Goal: Understand process/instructions: Learn how to perform a task or action

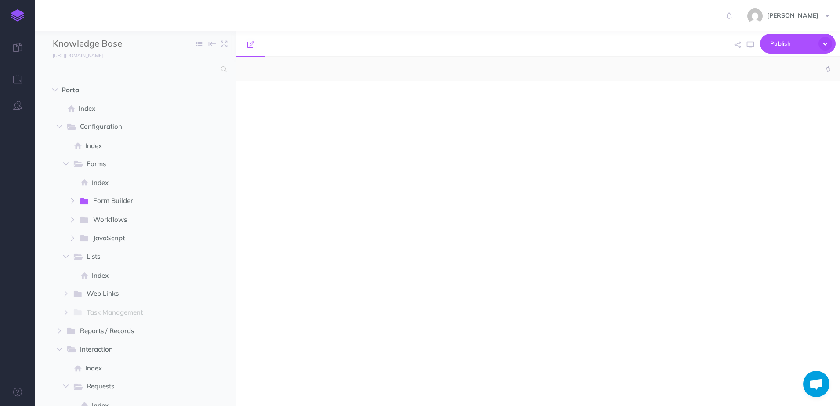
select select "null"
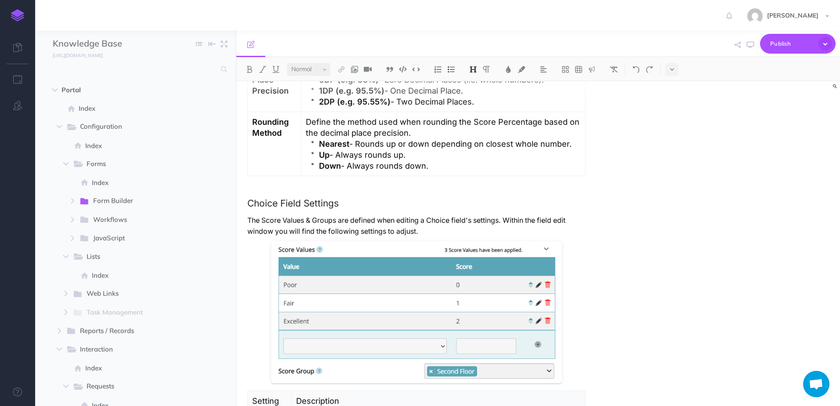
scroll to position [747, 0]
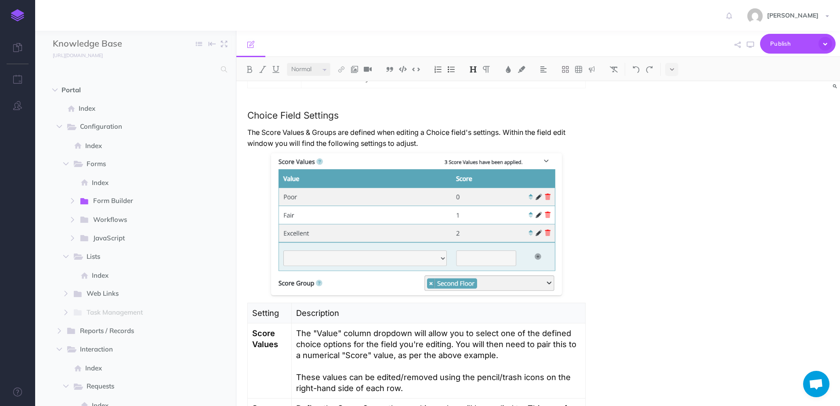
click at [707, 161] on div "Scoring Overview Scoring lets you assign values to Choice field responses and a…" at bounding box center [537, 243] width 603 height 325
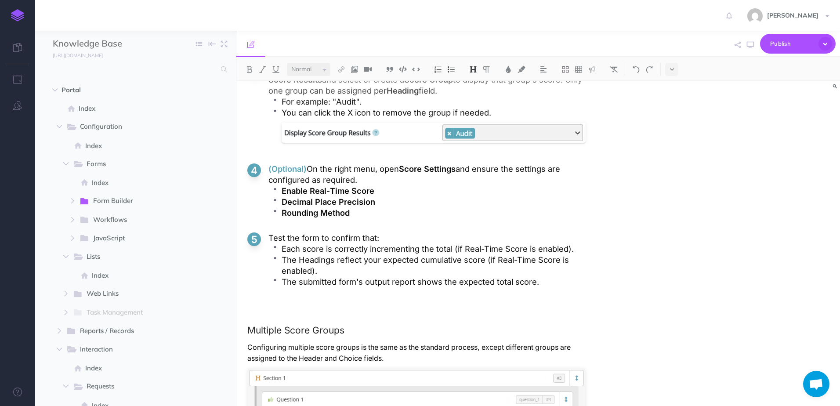
scroll to position [1828, 0]
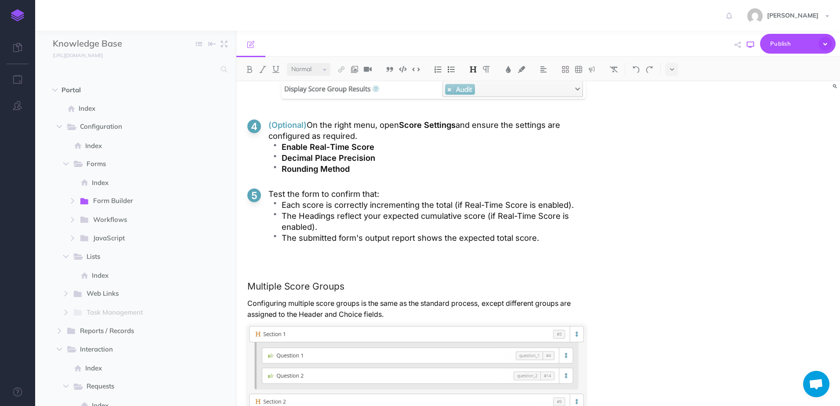
click at [752, 47] on icon "button" at bounding box center [750, 44] width 7 height 7
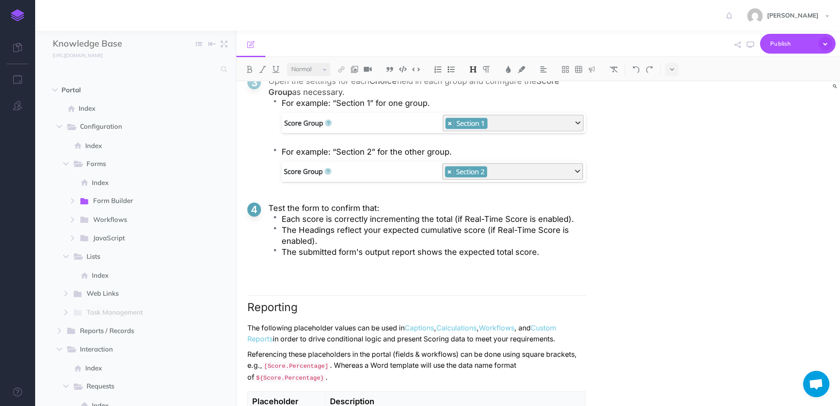
scroll to position [2486, 0]
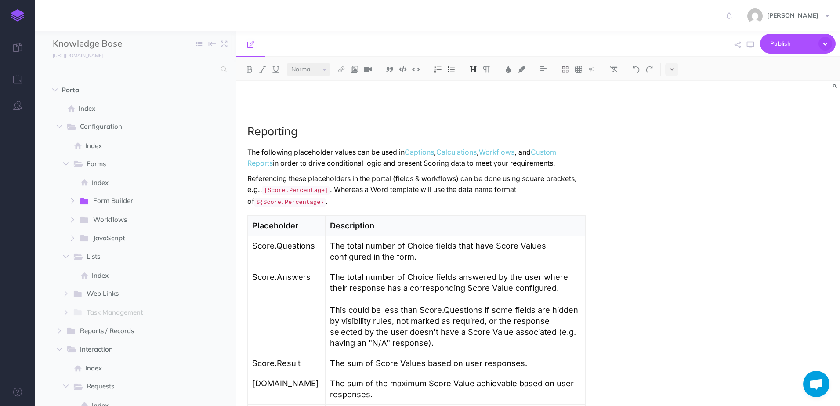
scroll to position [2618, 0]
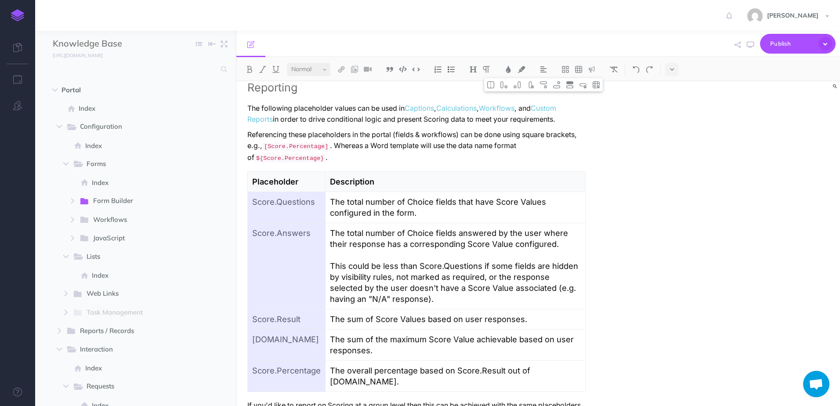
drag, startPoint x: 251, startPoint y: 170, endPoint x: 314, endPoint y: 333, distance: 174.9
click at [314, 333] on tbody "Placeholder Description Score.Questions The total number of Choice fields that …" at bounding box center [417, 282] width 338 height 220
click at [567, 334] on p "The sum of the maximum Score Value achievable based on user responses." at bounding box center [455, 345] width 249 height 22
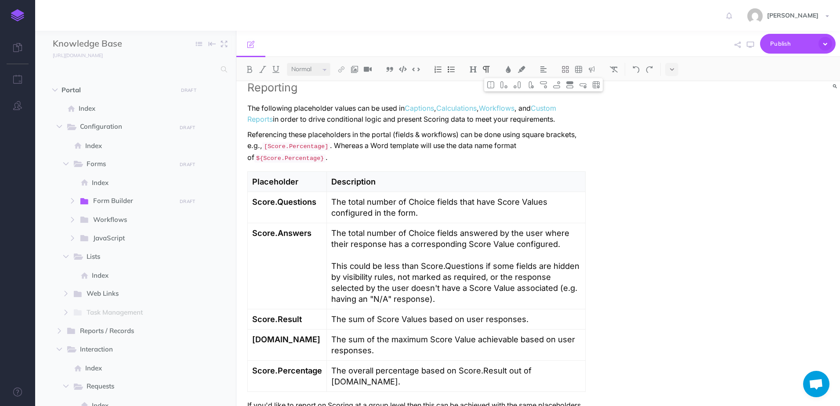
scroll to position [2574, 0]
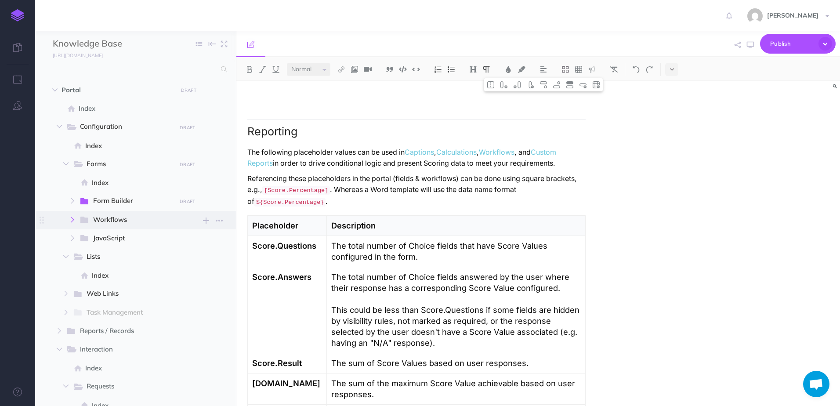
click at [71, 220] on icon "button" at bounding box center [72, 219] width 5 height 5
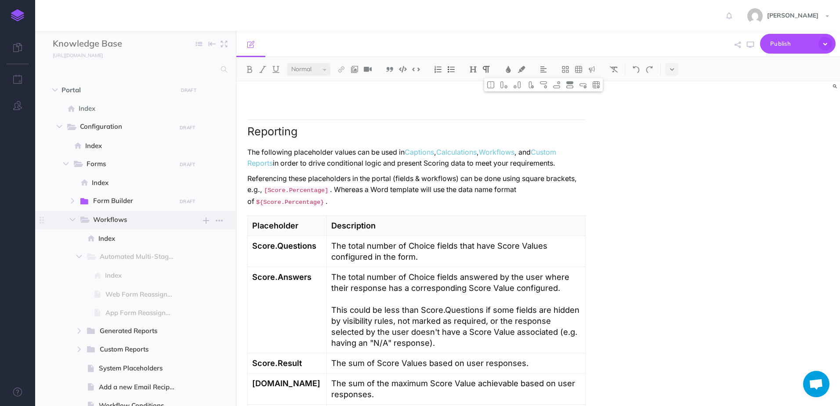
scroll to position [44, 0]
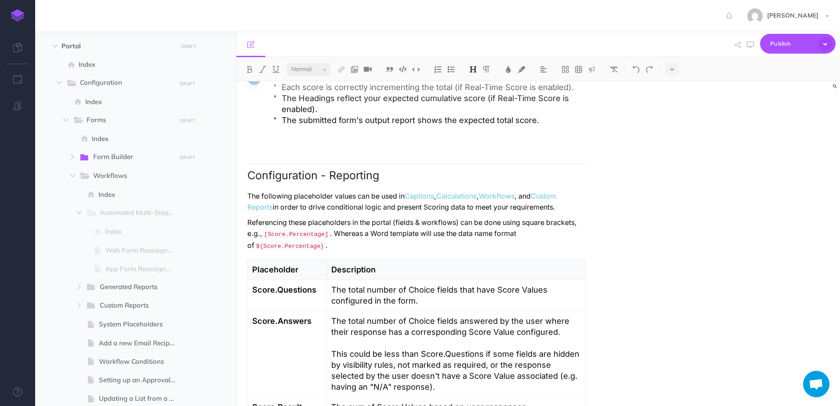
scroll to position [2486, 0]
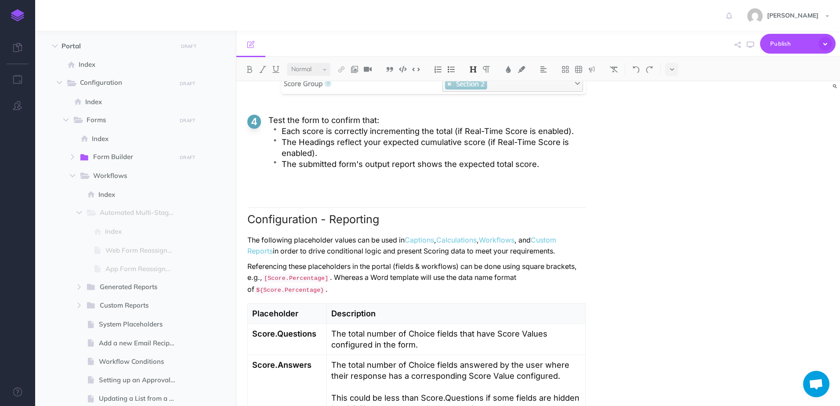
click at [382, 207] on h2 "Configuration - Reporting" at bounding box center [416, 216] width 338 height 18
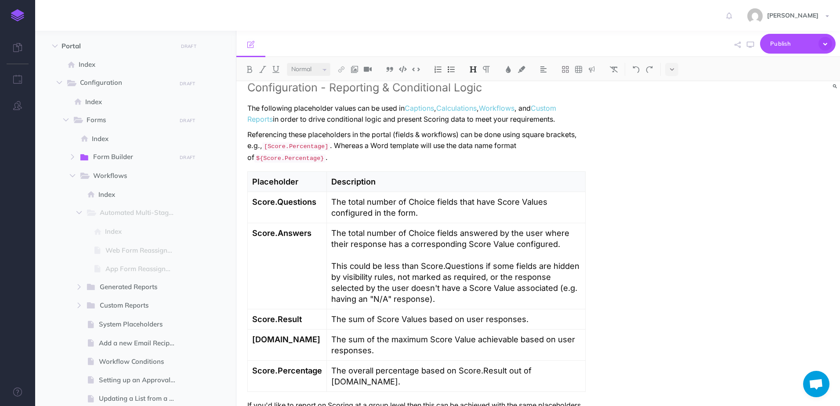
scroll to position [2574, 0]
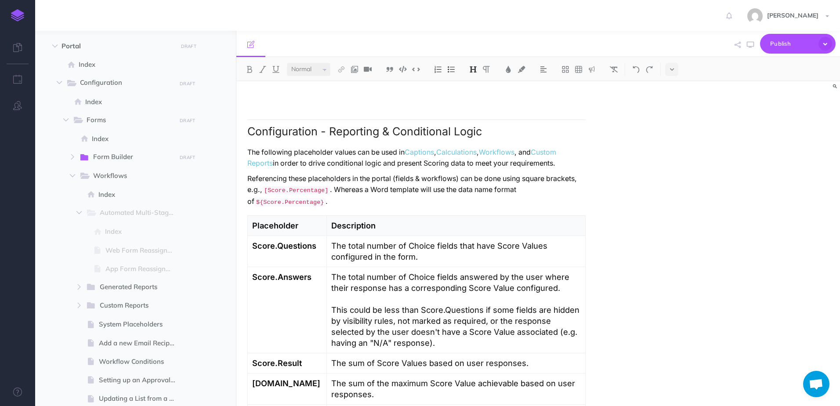
click at [248, 173] on p "Referencing these placeholders in the portal (fields & workflows) can be done u…" at bounding box center [416, 190] width 338 height 35
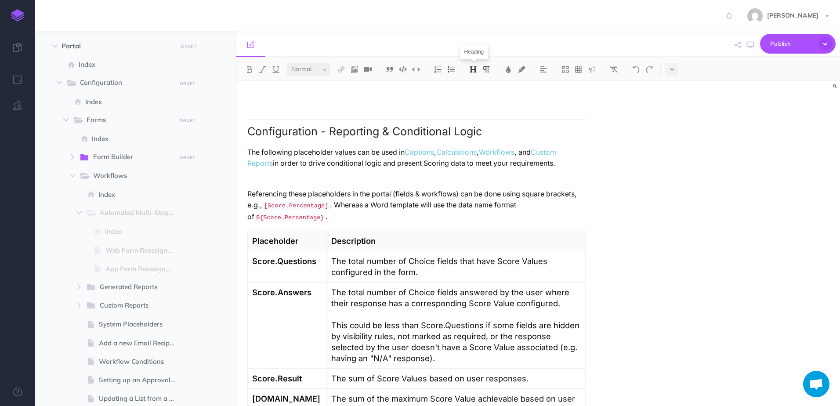
click at [475, 75] on button at bounding box center [472, 69] width 13 height 13
click at [476, 108] on button "H3" at bounding box center [472, 111] width 13 height 13
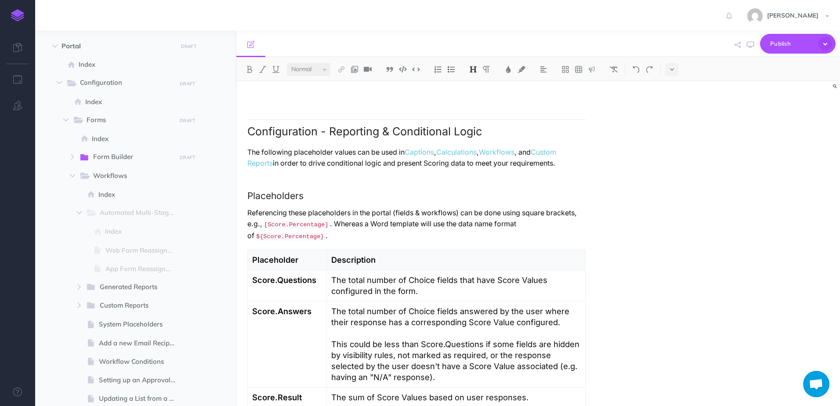
scroll to position [2652, 0]
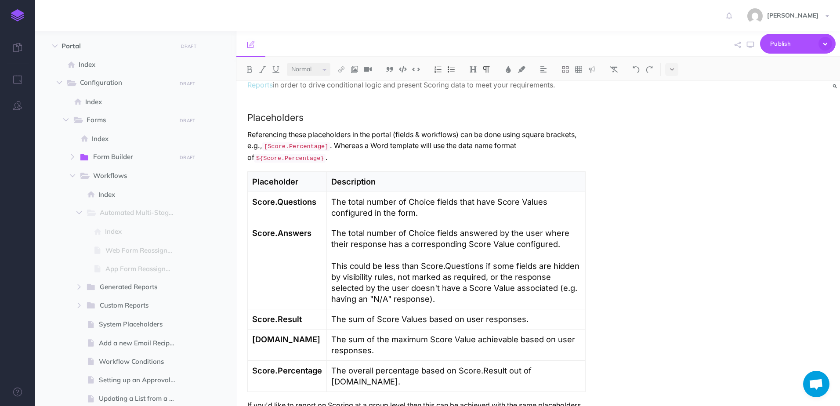
click at [475, 72] on img at bounding box center [473, 69] width 8 height 7
click at [479, 109] on button "H3" at bounding box center [472, 111] width 13 height 13
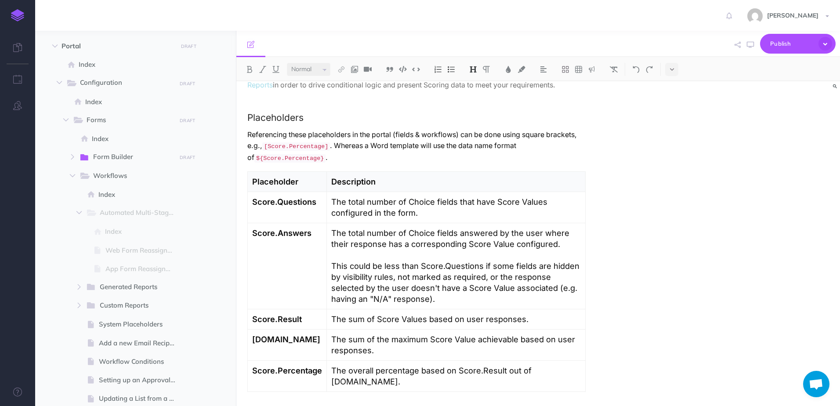
click at [477, 66] on img at bounding box center [473, 69] width 8 height 7
click at [478, 127] on button "H4" at bounding box center [472, 124] width 13 height 13
click at [307, 405] on h4 "Placeholders for Groups" at bounding box center [416, 409] width 338 height 8
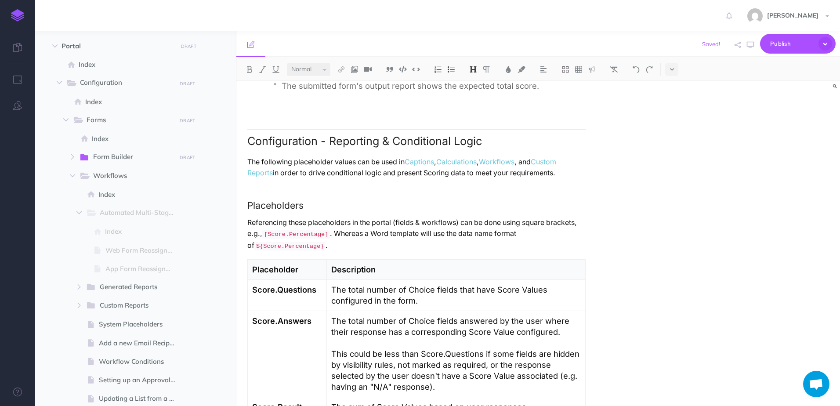
click at [292, 156] on p "The following placeholder values can be used in Captions , Calculations , Workf…" at bounding box center [416, 167] width 338 height 22
click at [749, 45] on icon "button" at bounding box center [750, 44] width 7 height 7
click at [267, 200] on h3 "Placeholders" at bounding box center [416, 205] width 338 height 10
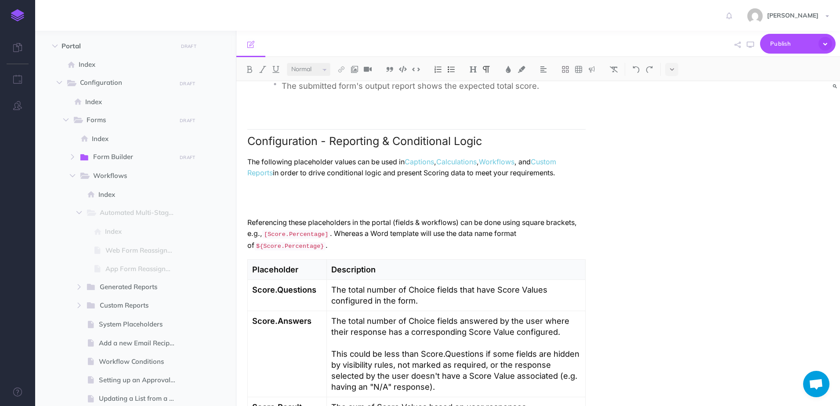
click at [250, 156] on p "The following placeholder values can be used in Captions , Calculations , Workf…" at bounding box center [416, 167] width 338 height 22
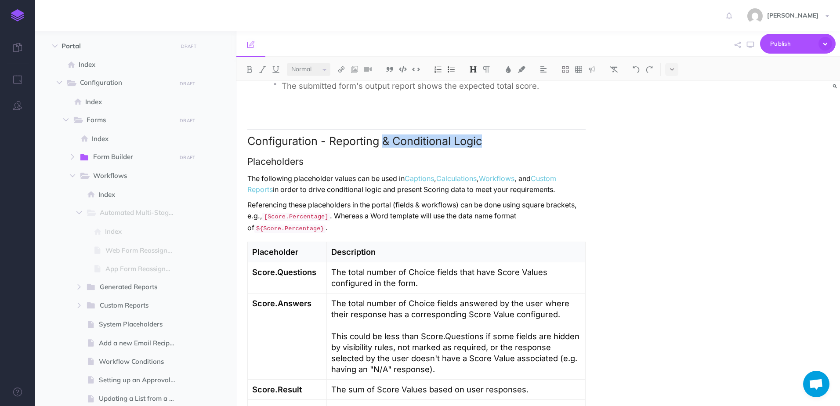
drag, startPoint x: 381, startPoint y: 116, endPoint x: 512, endPoint y: 119, distance: 130.9
click at [512, 129] on h2 "Configuration - Reporting & Conditional Logic" at bounding box center [416, 138] width 338 height 18
click at [358, 129] on h2 "Configuration - Reporting" at bounding box center [416, 138] width 338 height 18
click at [276, 156] on h3 "Placeholders" at bounding box center [416, 161] width 338 height 10
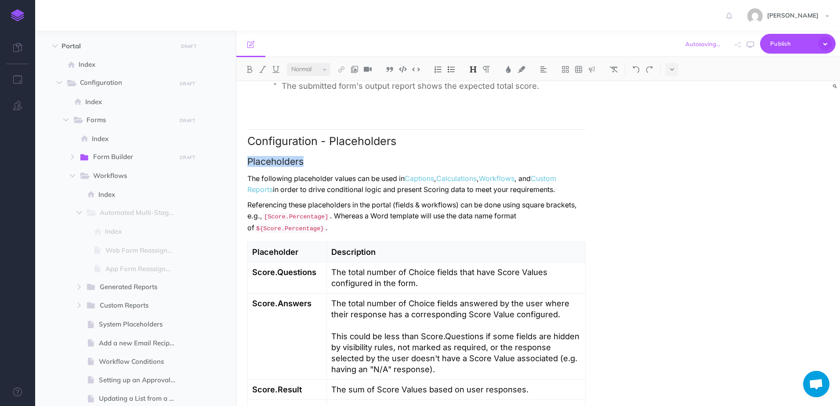
click at [276, 156] on h3 "Placeholders" at bounding box center [416, 161] width 338 height 10
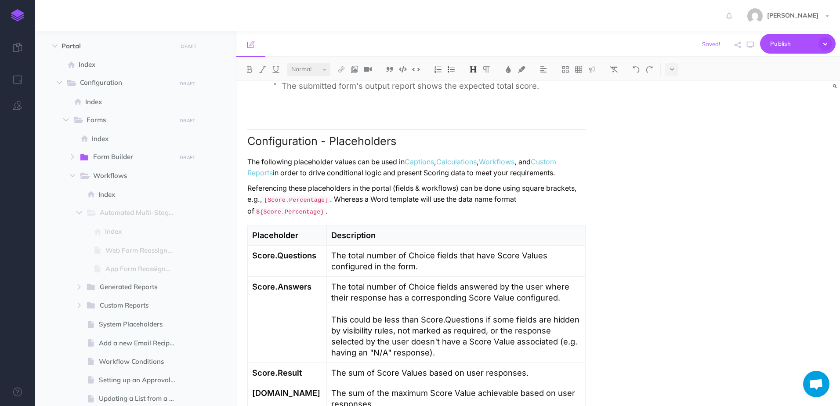
scroll to position [2638, 0]
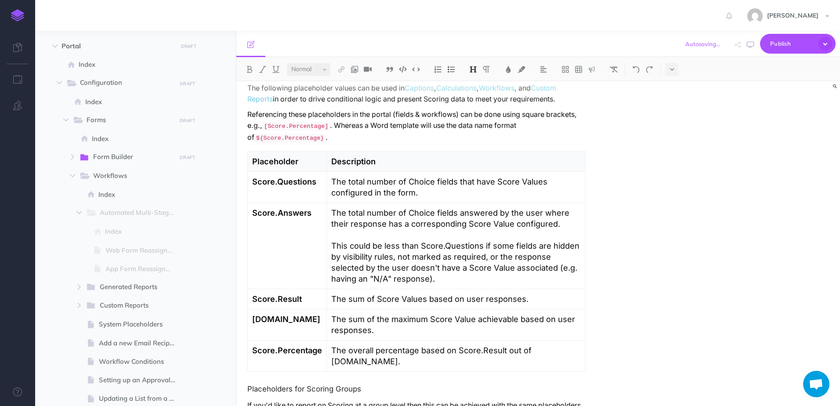
click at [292, 385] on h4 "Placeholders for Scoring Groups" at bounding box center [416, 389] width 338 height 8
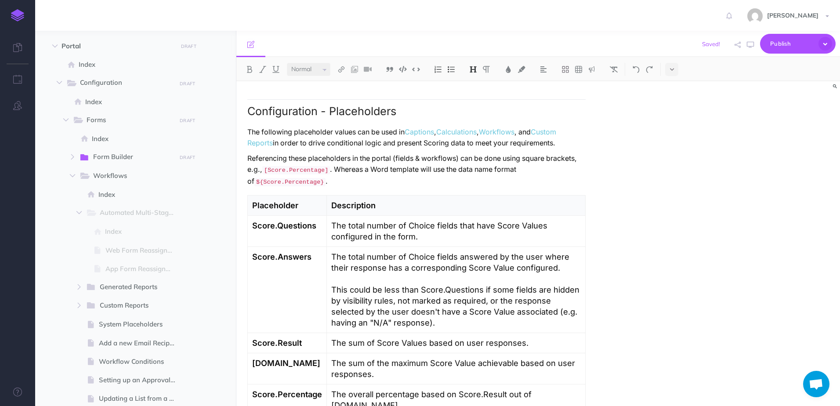
scroll to position [2550, 0]
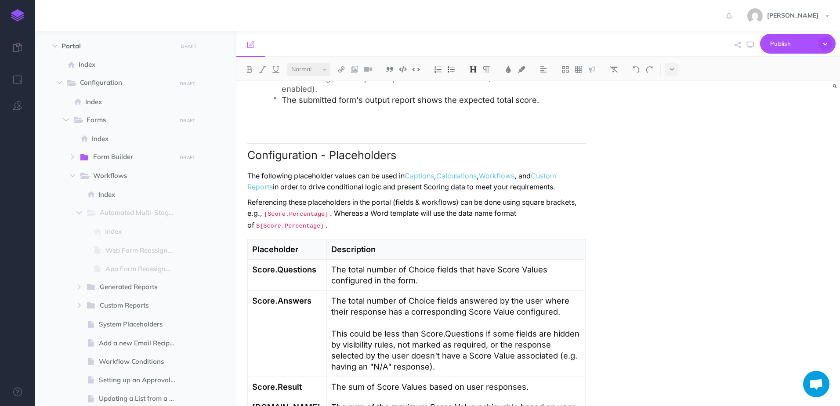
click at [468, 65] on button at bounding box center [472, 69] width 13 height 13
click at [477, 106] on button "H3" at bounding box center [472, 111] width 13 height 13
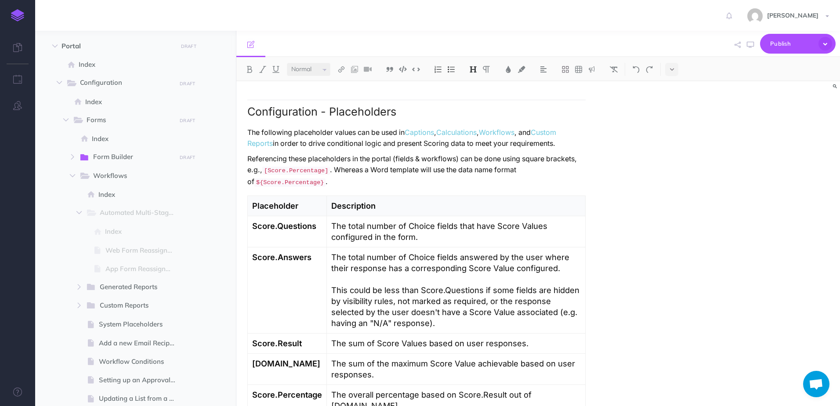
scroll to position [2638, 0]
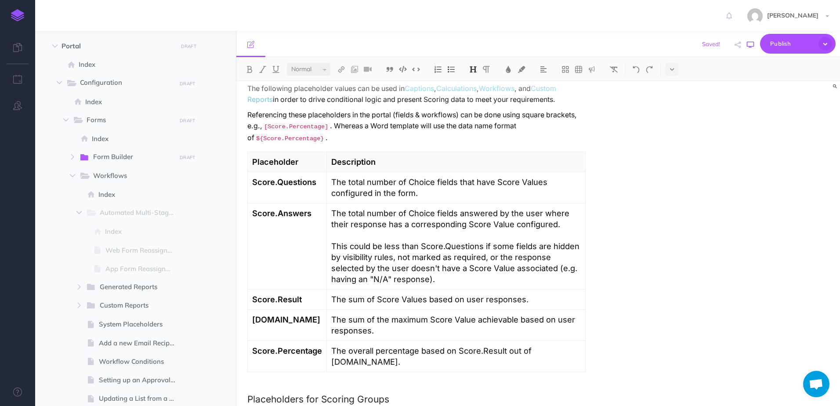
click at [751, 48] on icon "button" at bounding box center [750, 44] width 7 height 7
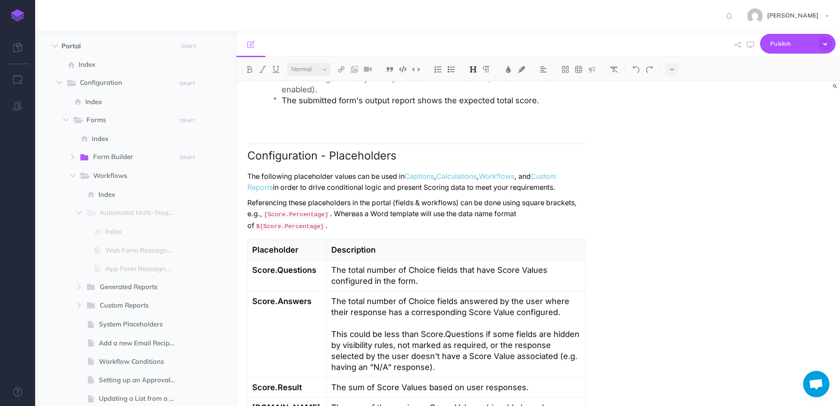
scroll to position [2506, 0]
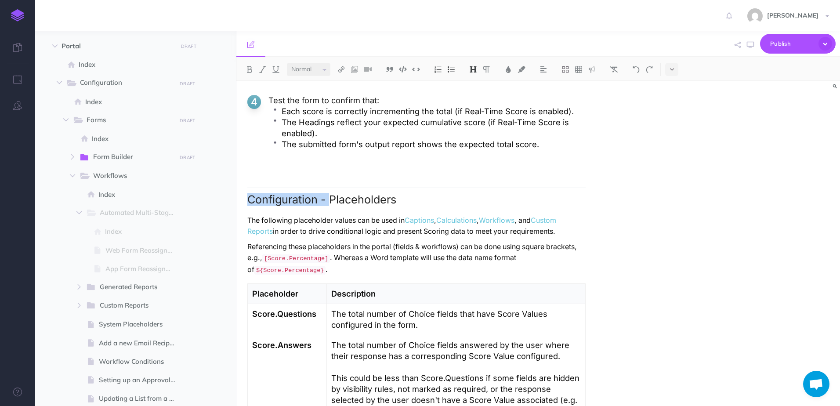
drag, startPoint x: 329, startPoint y: 177, endPoint x: 247, endPoint y: 178, distance: 82.1
click at [247, 188] on h2 "Configuration - Placeholders" at bounding box center [416, 197] width 338 height 18
click at [250, 188] on h2 "Placeholders" at bounding box center [416, 197] width 338 height 18
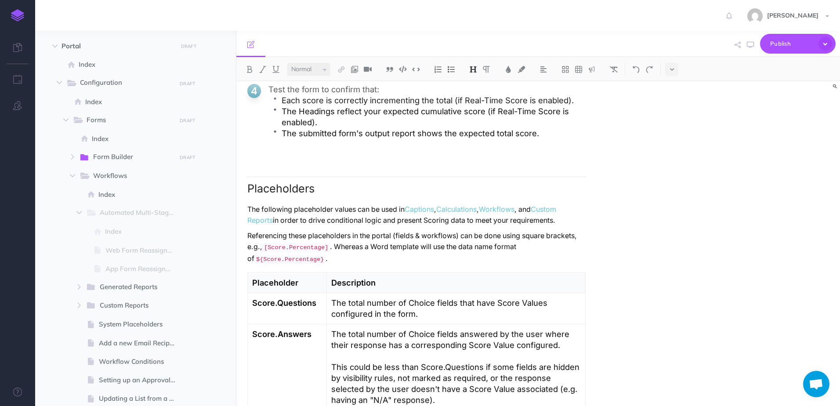
scroll to position [2473, 0]
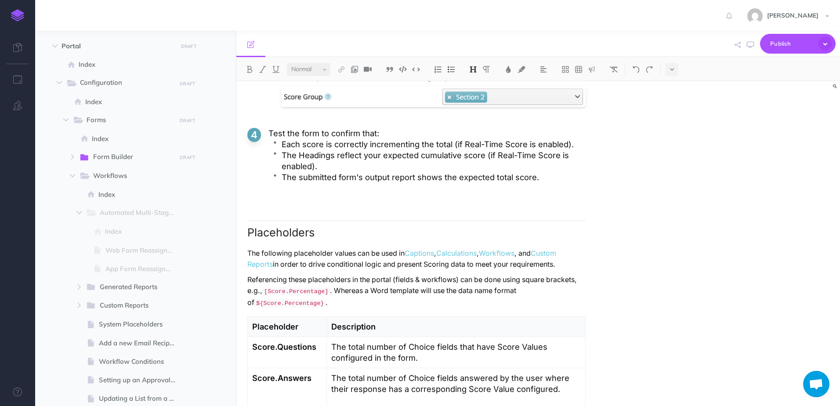
click at [0, 0] on div "Turn off suggestions like this" at bounding box center [0, 0] width 0 height 0
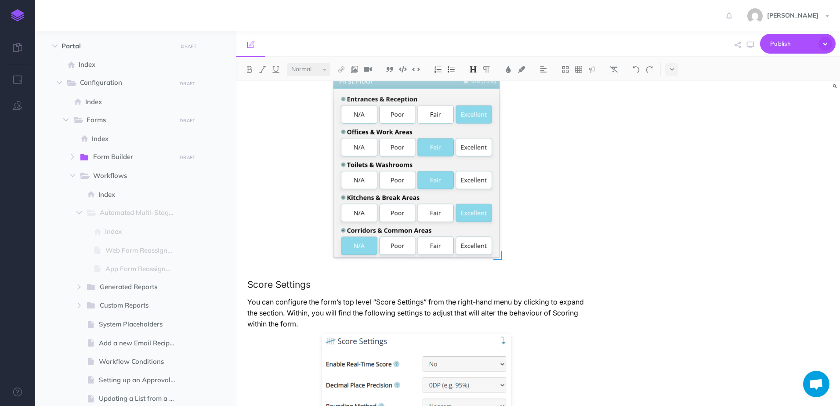
scroll to position [220, 0]
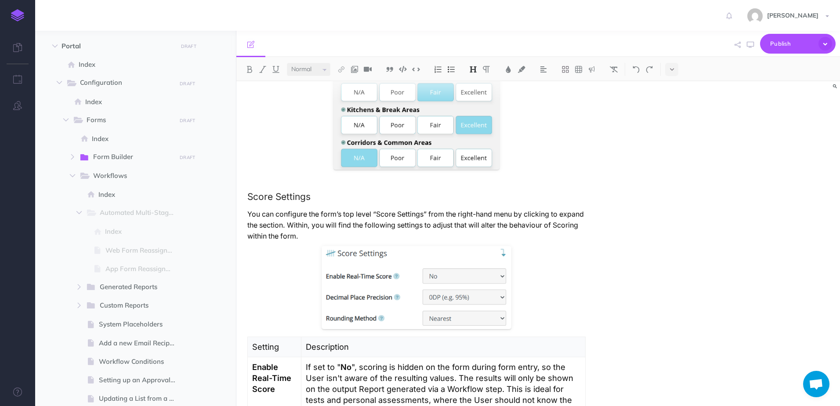
click at [359, 216] on p "You can configure the form’s top level “Score Settings” from the right-hand men…" at bounding box center [416, 225] width 338 height 33
click at [0, 0] on span "-level" at bounding box center [0, 0] width 0 height 0
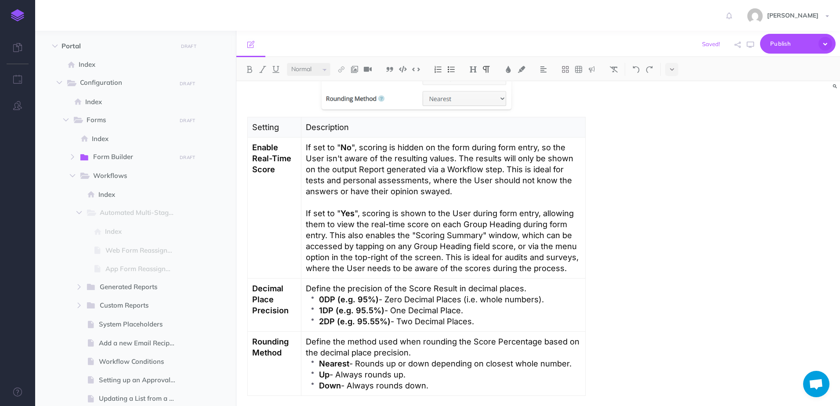
scroll to position [483, 0]
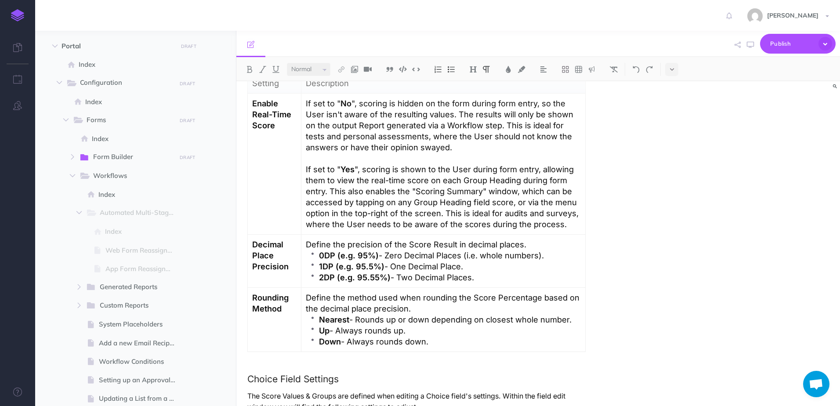
click at [0, 0] on span "score" at bounding box center [0, 0] width 0 height 0
click at [463, 254] on p "0DP (e.g. 95%) - Zero Decimal Places (i.e. whole numbers)." at bounding box center [450, 255] width 262 height 11
click at [0, 0] on span "(i.e.," at bounding box center [0, 0] width 0 height 0
click at [489, 319] on p "Nearest - Rounds up or down depending on closest whole number." at bounding box center [450, 319] width 262 height 11
click at [0, 0] on span "closest" at bounding box center [0, 0] width 0 height 0
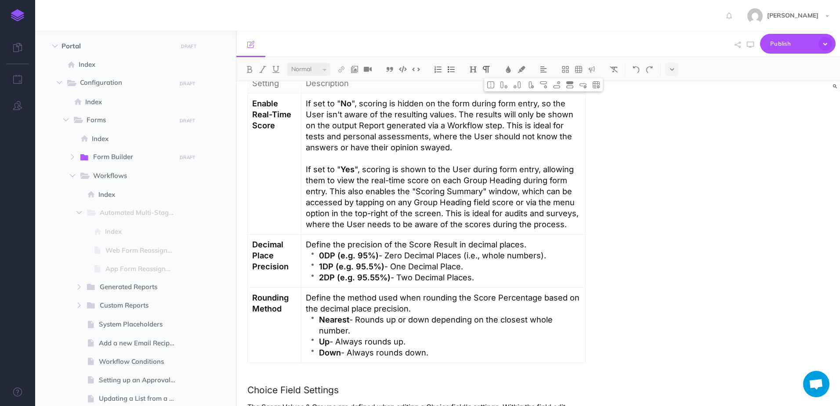
click at [0, 0] on qb-div "Replace with Down – Always" at bounding box center [0, 0] width 0 height 0
click at [389, 347] on p "Down - Always rounds down." at bounding box center [450, 352] width 262 height 11
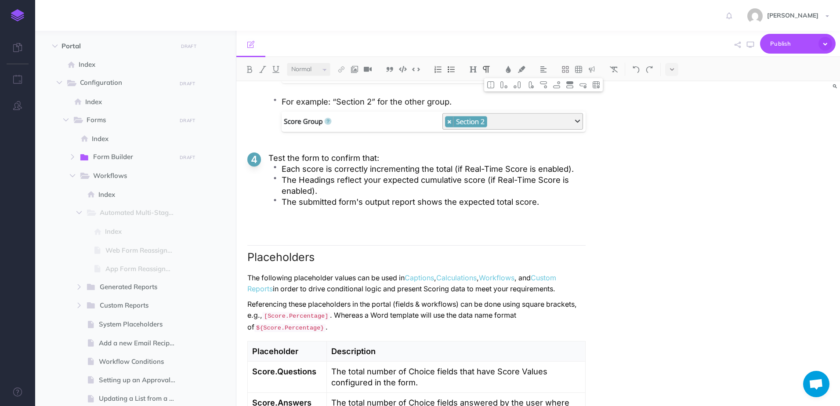
scroll to position [2547, 0]
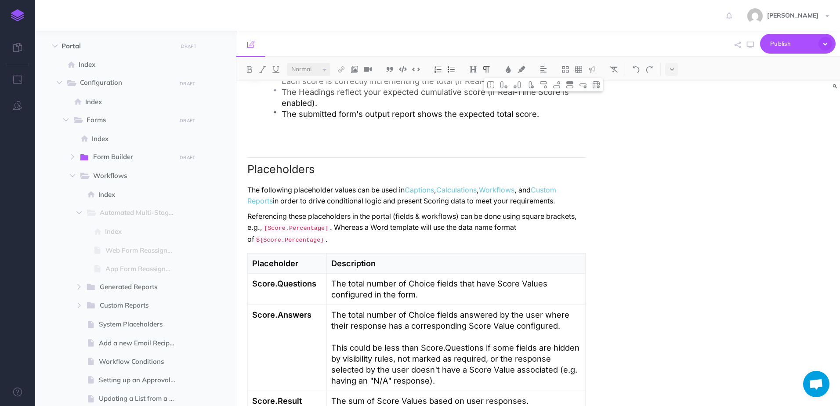
click at [509, 328] on p "The total number of Choice fields answered by the user where their response has…" at bounding box center [455, 347] width 249 height 77
click at [0, 0] on span "(e.g.," at bounding box center [0, 0] width 0 height 0
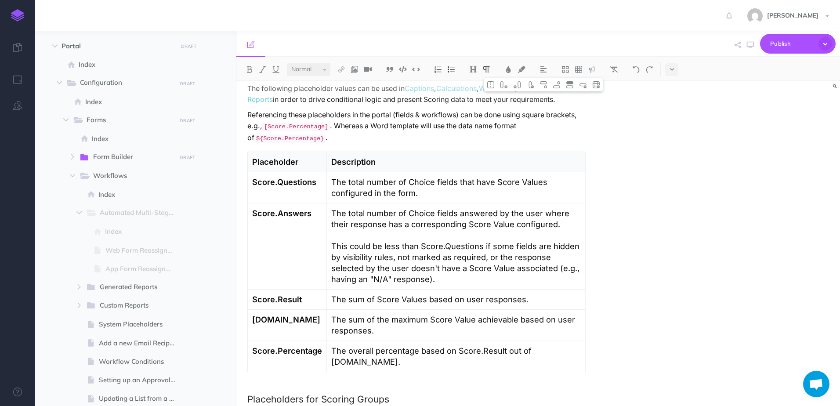
click at [401, 345] on p "The overall percentage based on Score.Result out of [DOMAIN_NAME]." at bounding box center [455, 356] width 249 height 22
click at [410, 345] on p "The overall percentage based on Score.Result out of [DOMAIN_NAME]." at bounding box center [455, 356] width 249 height 22
click at [438, 314] on p "The sum of the maximum Score Value achievable based on user responses." at bounding box center [455, 325] width 249 height 22
click at [0, 0] on span "level" at bounding box center [0, 0] width 0 height 0
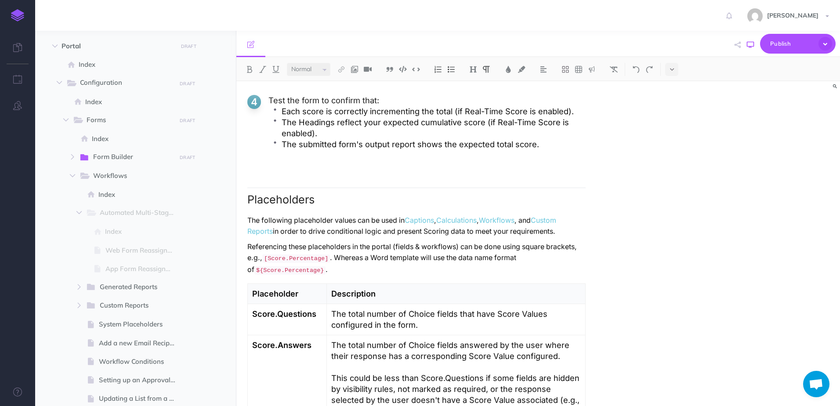
click at [751, 44] on icon "button" at bounding box center [750, 44] width 7 height 7
click at [768, 46] on button "Publish" at bounding box center [798, 44] width 76 height 20
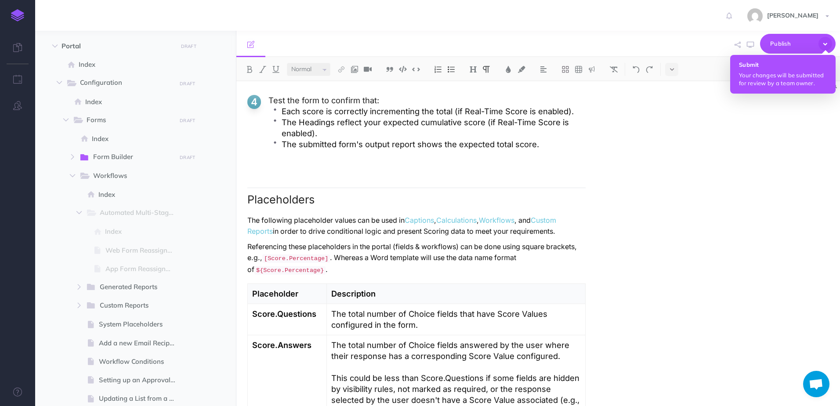
click at [770, 70] on button "Submit Your changes will be submitted for review by a team owner." at bounding box center [782, 74] width 105 height 39
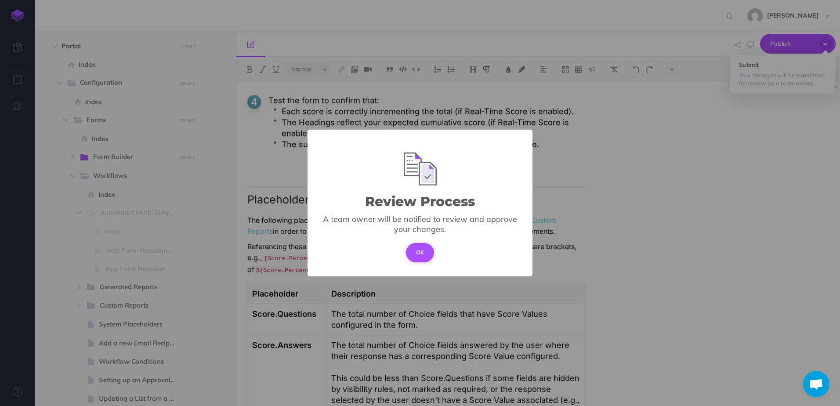
click at [428, 255] on button "OK" at bounding box center [420, 252] width 29 height 19
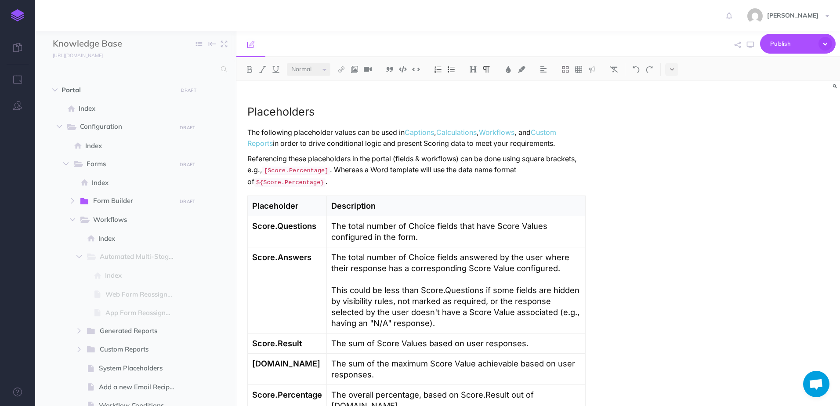
scroll to position [2561, 0]
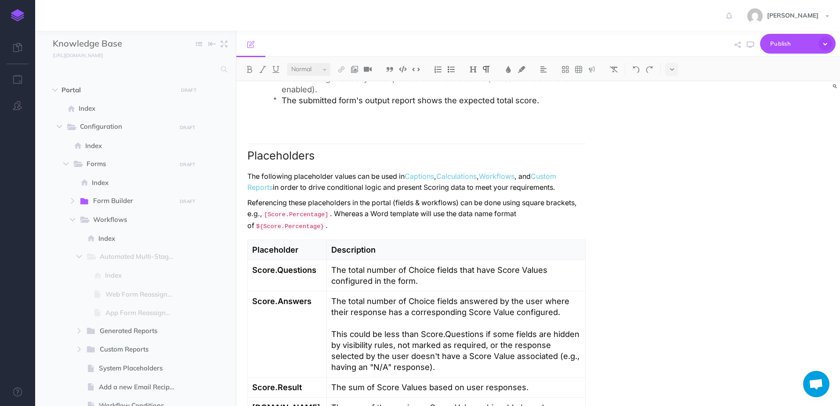
drag, startPoint x: 664, startPoint y: 127, endPoint x: 653, endPoint y: 151, distance: 26.1
click at [664, 127] on div "Scoring Overview Scoring lets you assign values to Choice field responses and a…" at bounding box center [537, 243] width 603 height 325
click at [310, 144] on h2 "Placeholders" at bounding box center [416, 153] width 338 height 18
